Goal: Navigation & Orientation: Find specific page/section

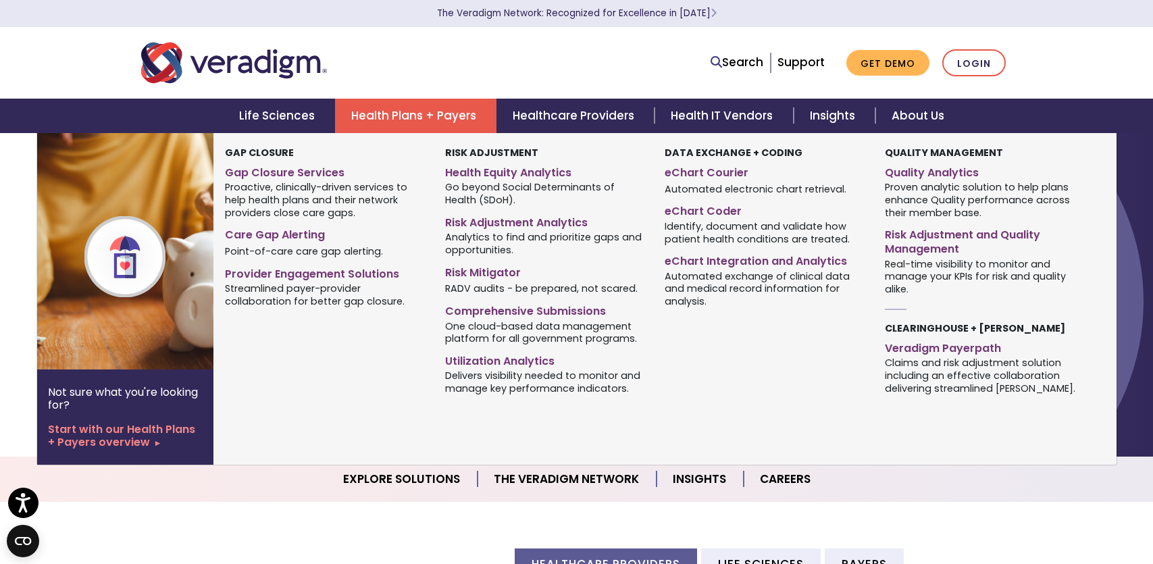
click at [378, 116] on link "Health Plans + Payers" at bounding box center [415, 116] width 161 height 34
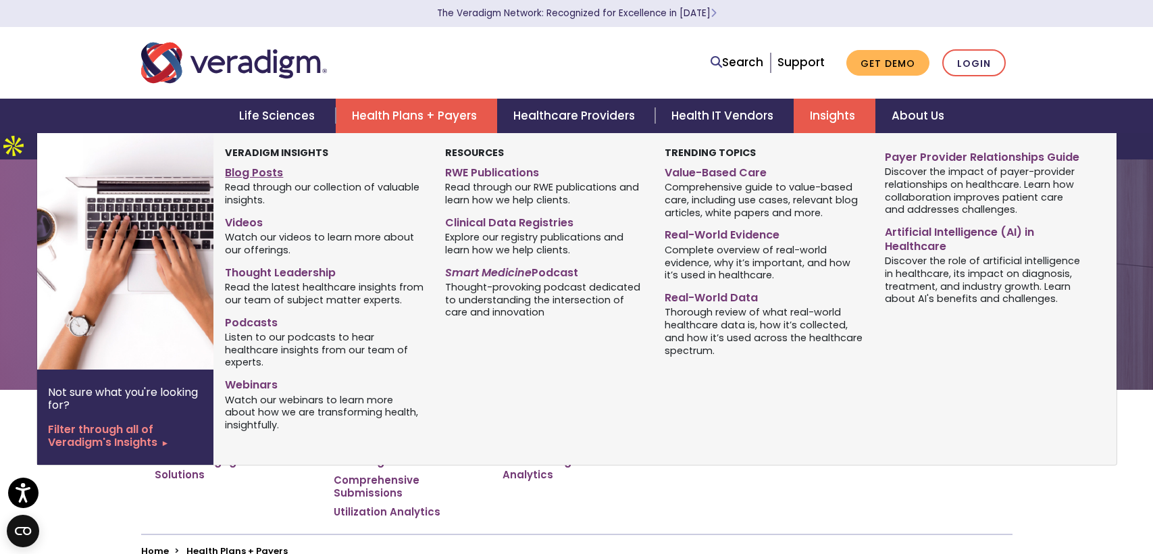
click at [251, 172] on link "Blog Posts" at bounding box center [324, 171] width 199 height 20
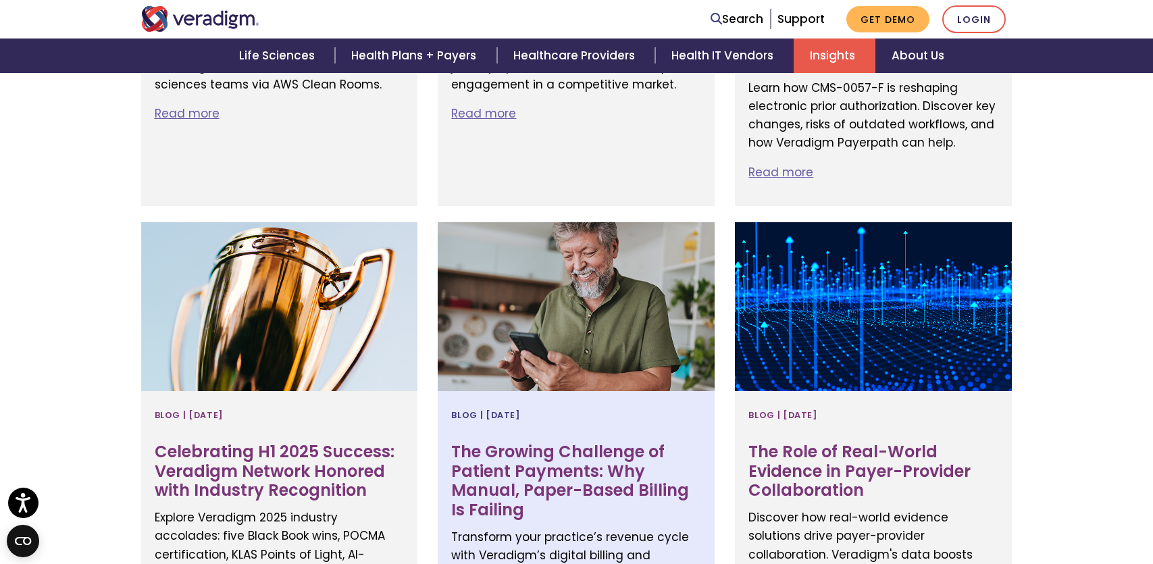
scroll to position [967, 0]
